Goal: Register for event/course

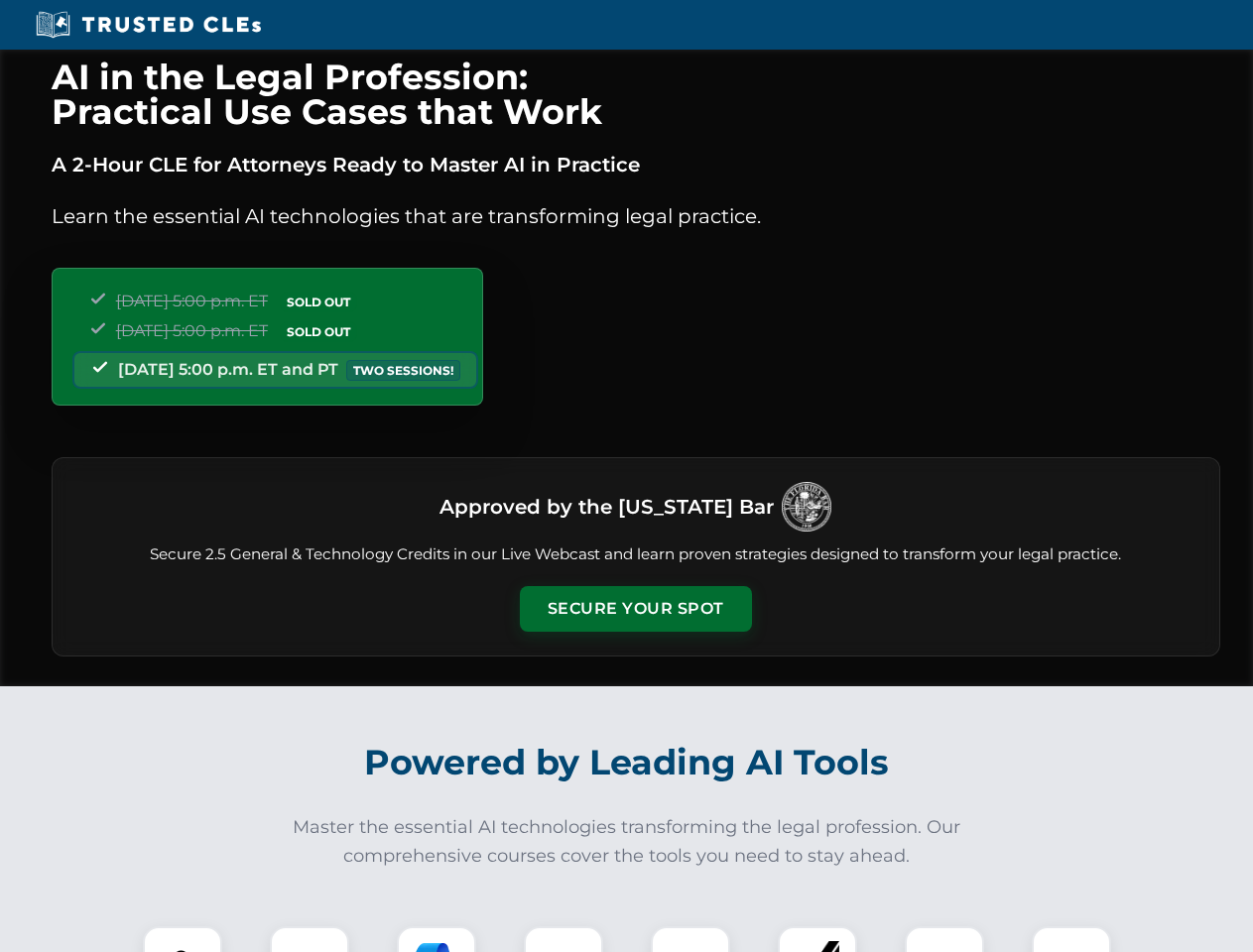
click at [635, 609] on button "Secure Your Spot" at bounding box center [636, 609] width 233 height 46
click at [183, 939] on img at bounding box center [183, 966] width 58 height 58
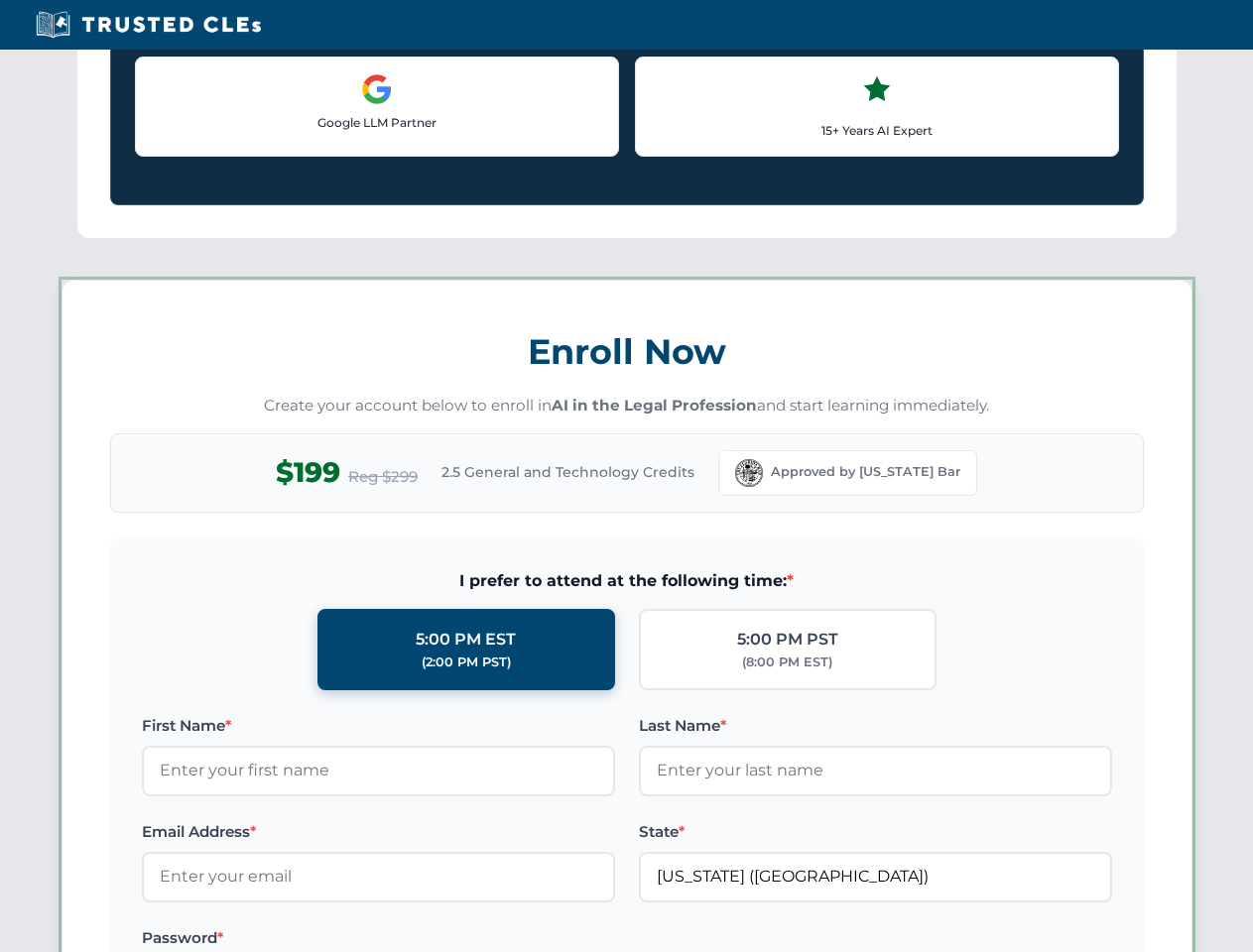
click at [436, 939] on label "Password *" at bounding box center [379, 938] width 473 height 24
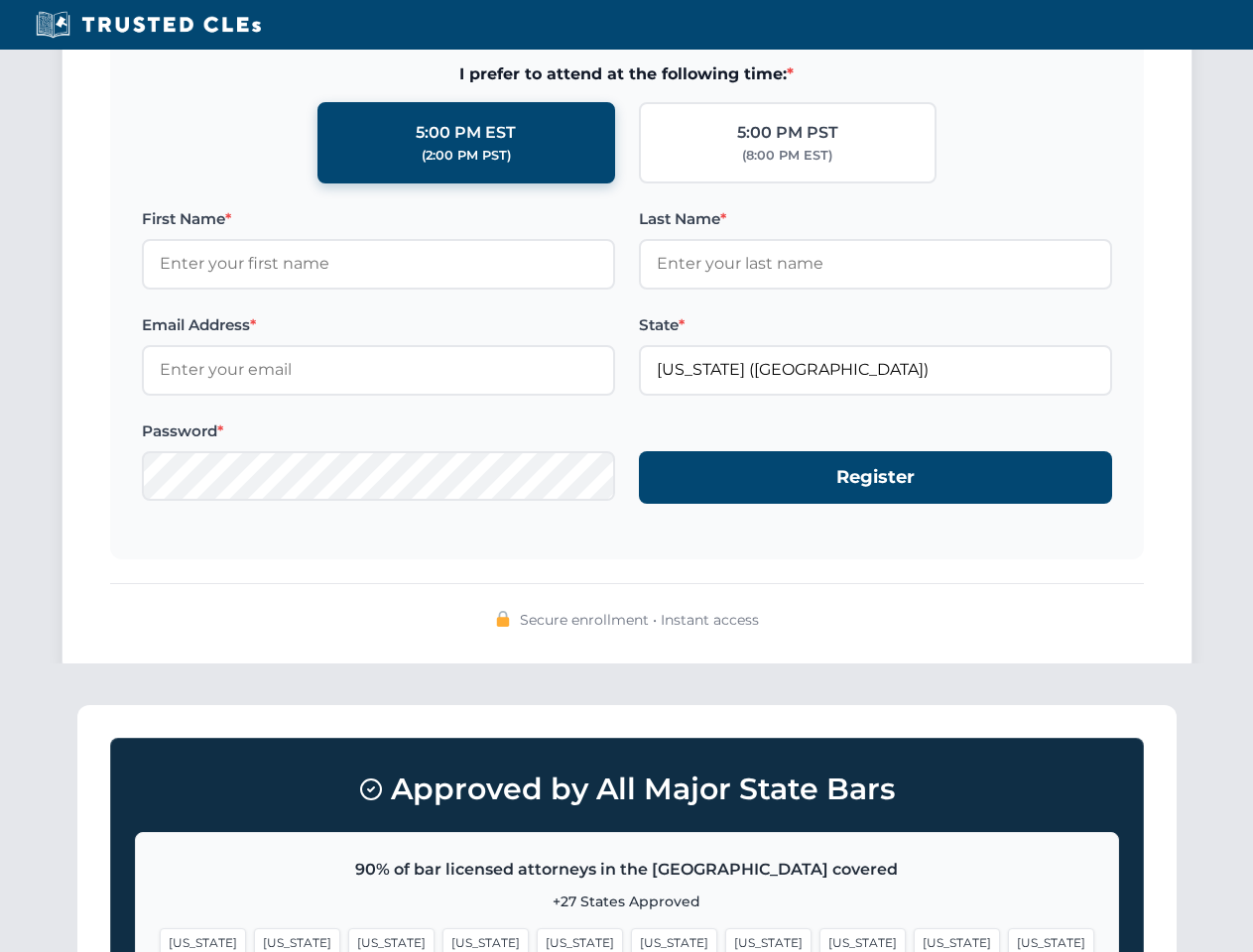
click at [913, 939] on span "[US_STATE]" at bounding box center [956, 942] width 86 height 29
